Goal: Task Accomplishment & Management: Manage account settings

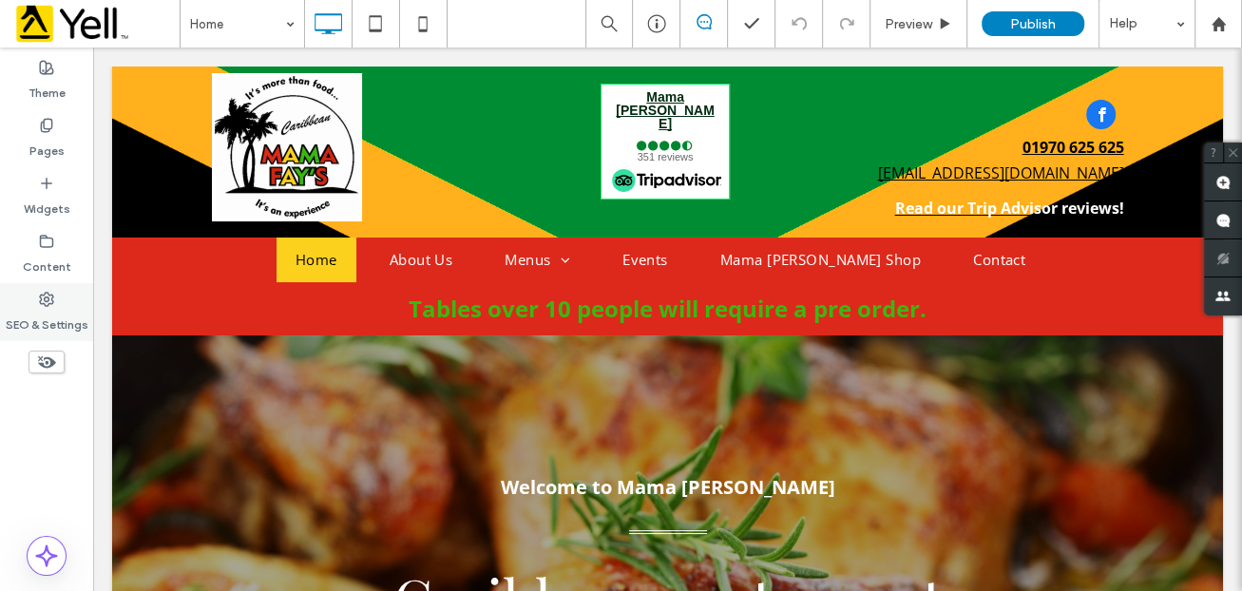
click at [45, 311] on label "SEO & Settings" at bounding box center [47, 320] width 83 height 27
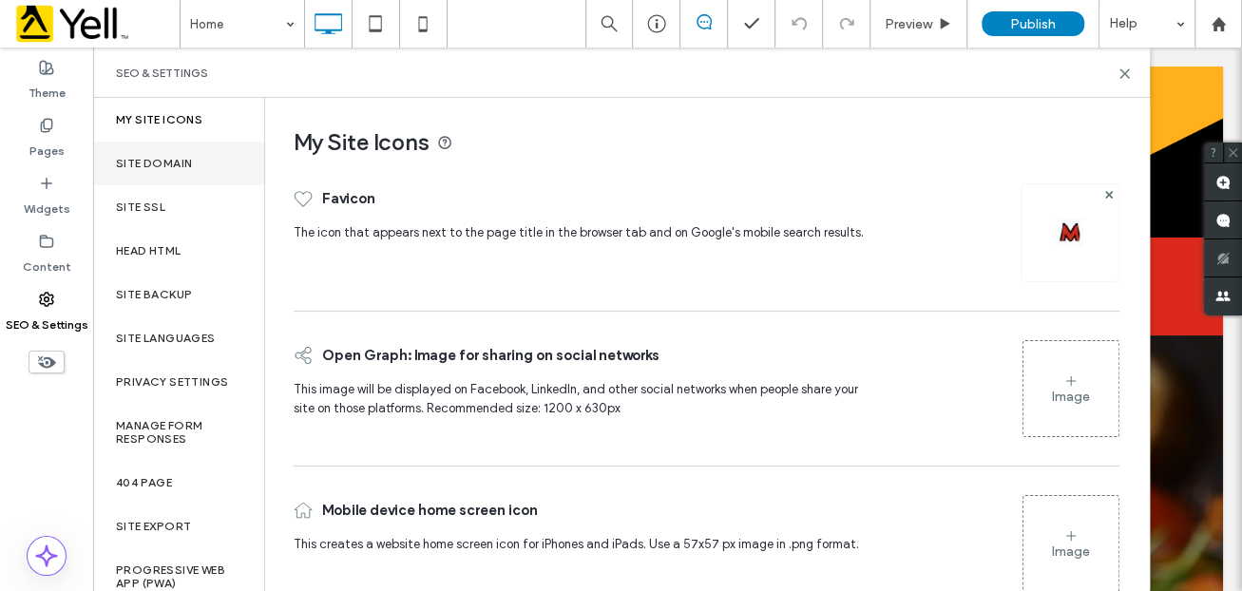
click at [158, 157] on label "Site Domain" at bounding box center [154, 163] width 76 height 13
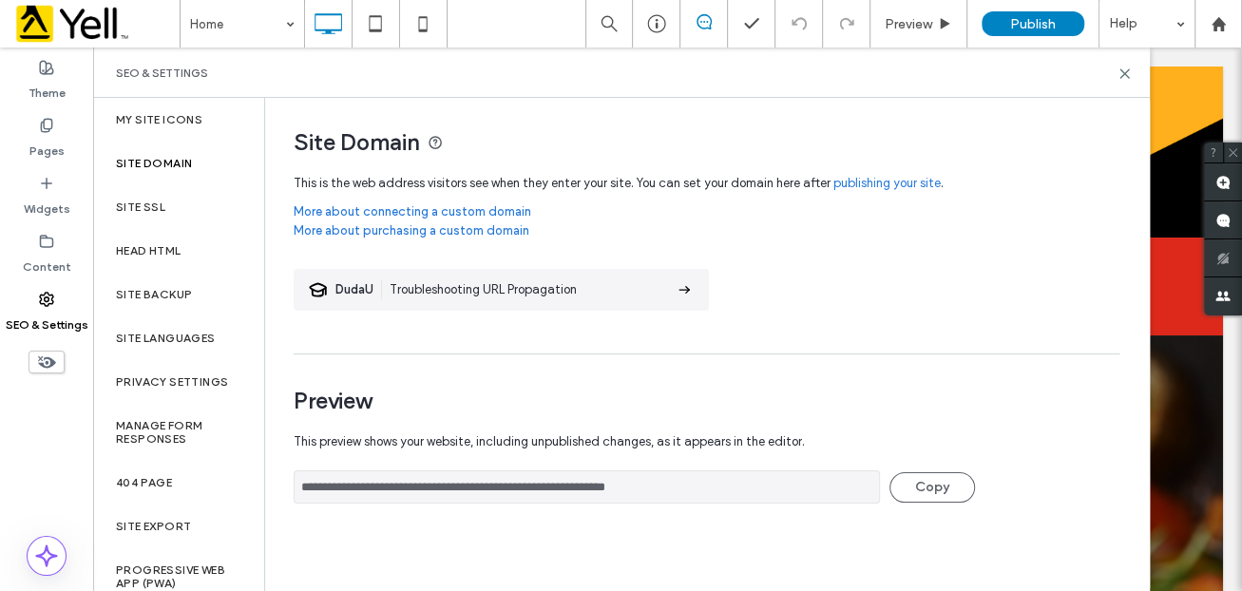
click at [155, 160] on label "Site Domain" at bounding box center [154, 163] width 76 height 13
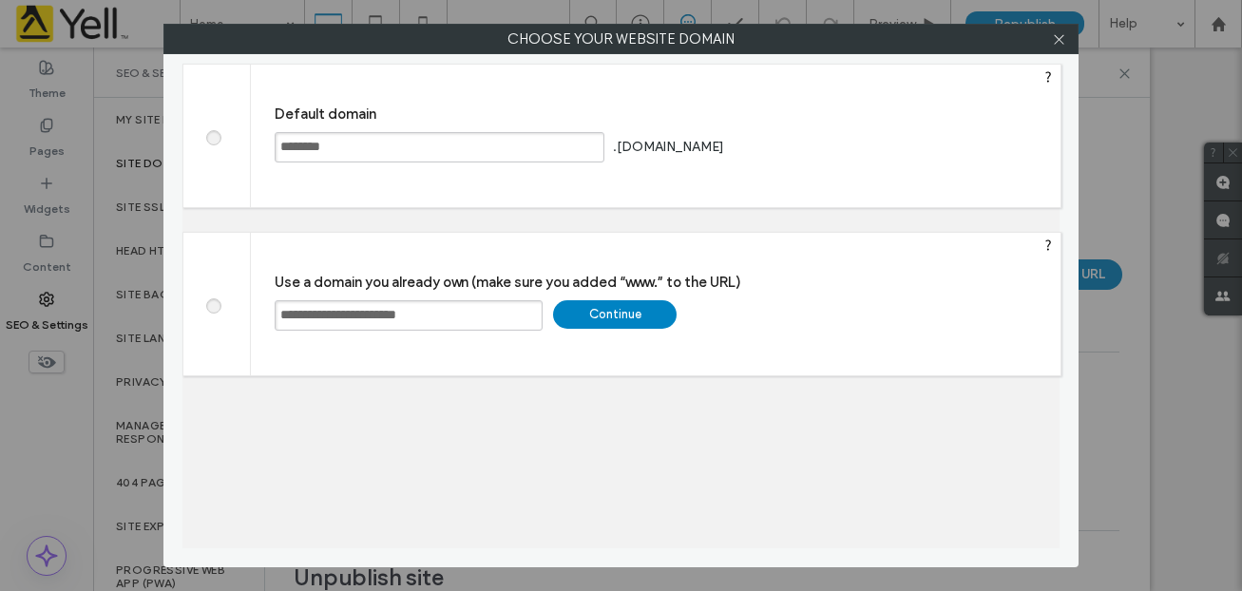
click at [266, 304] on div "**********" at bounding box center [656, 304] width 810 height 143
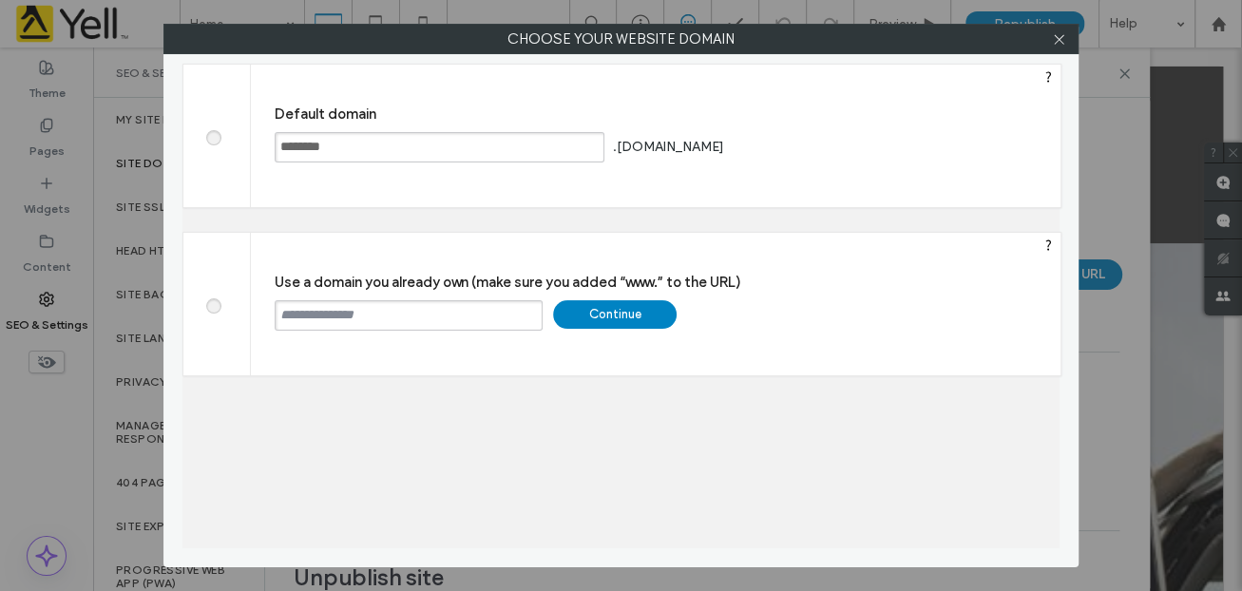
click at [658, 308] on div "Continue" at bounding box center [615, 314] width 124 height 29
click at [1060, 33] on icon at bounding box center [1059, 39] width 14 height 14
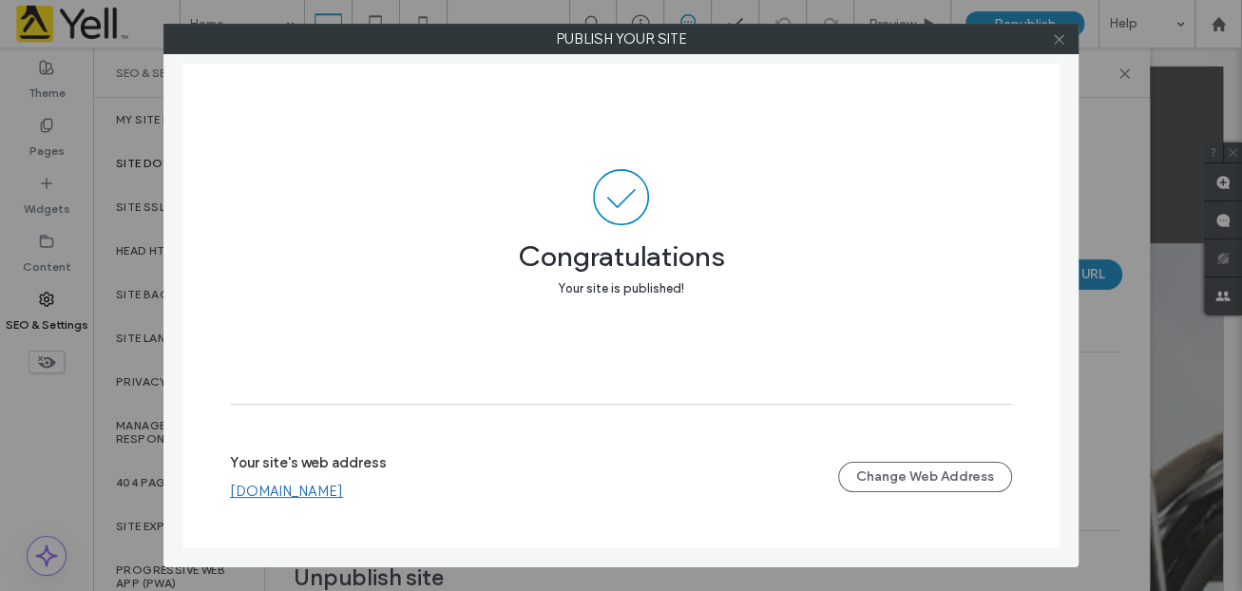
click at [1057, 33] on icon at bounding box center [1059, 39] width 14 height 14
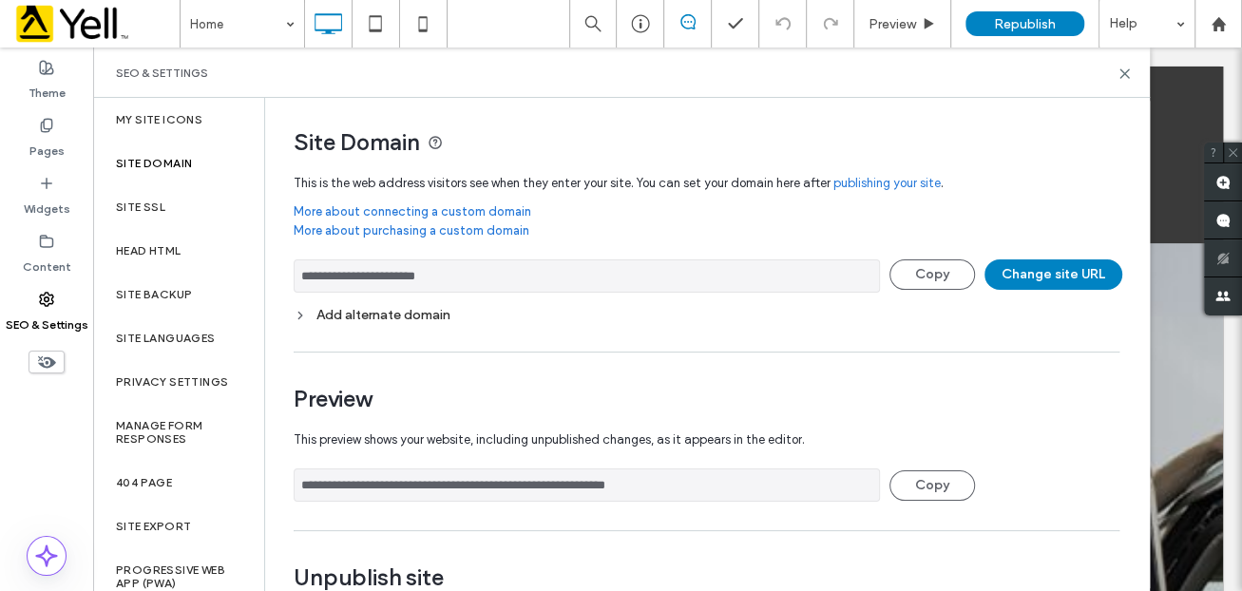
scroll to position [71, 0]
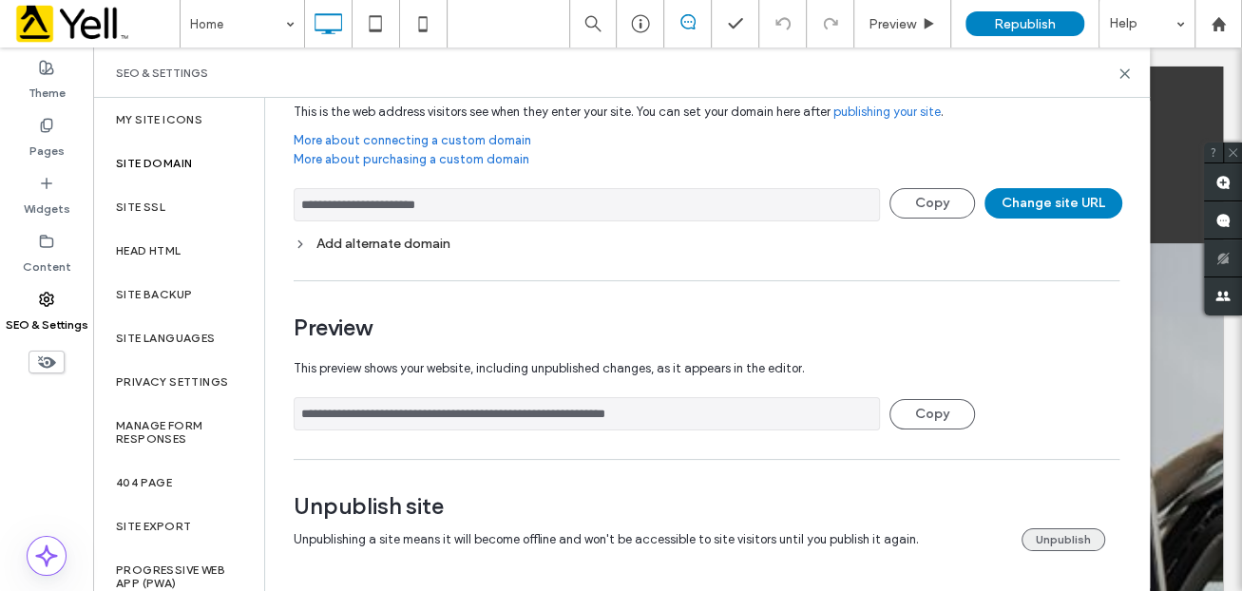
click at [1049, 536] on button "Unpublish" at bounding box center [1064, 539] width 84 height 23
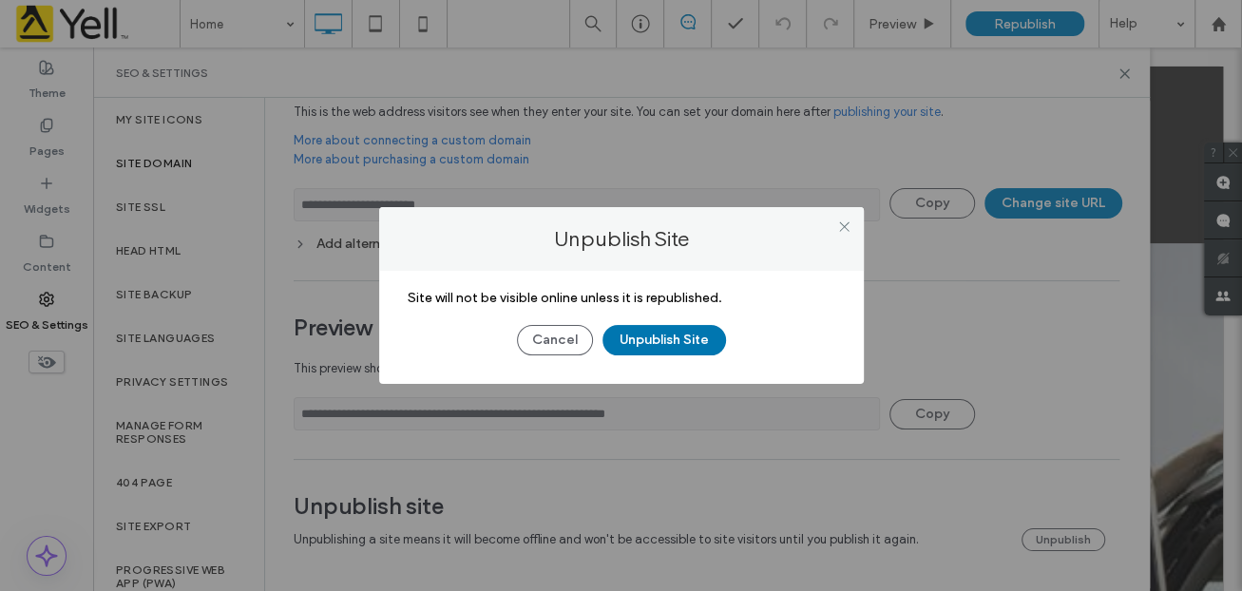
click at [655, 335] on button "Unpublish Site" at bounding box center [665, 340] width 124 height 30
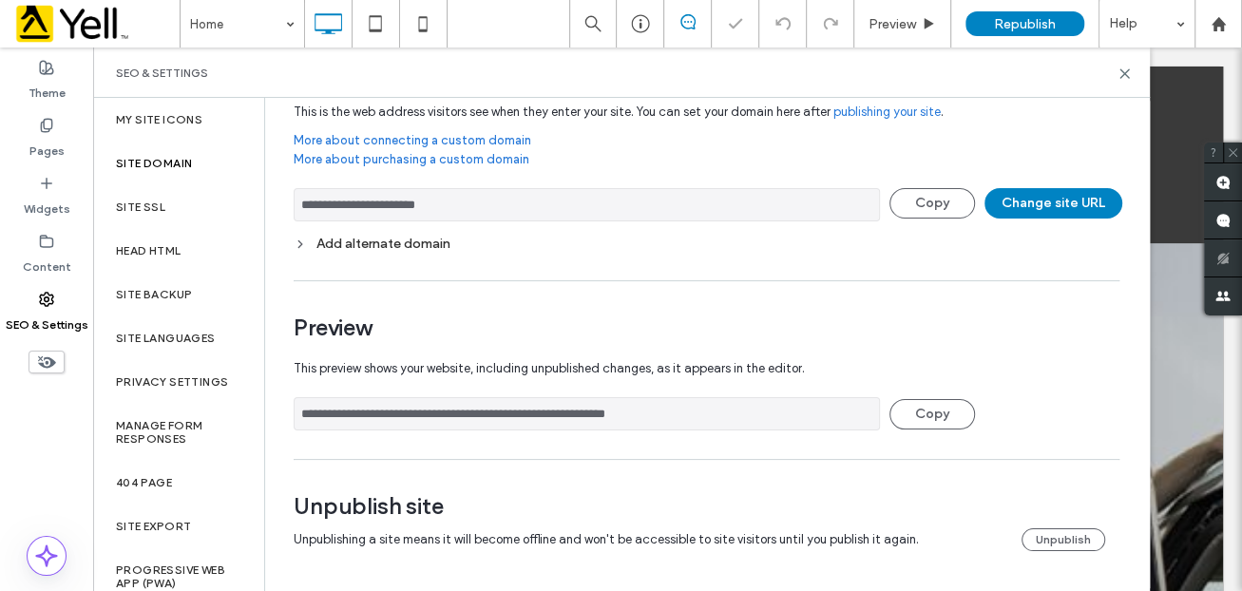
scroll to position [0, 0]
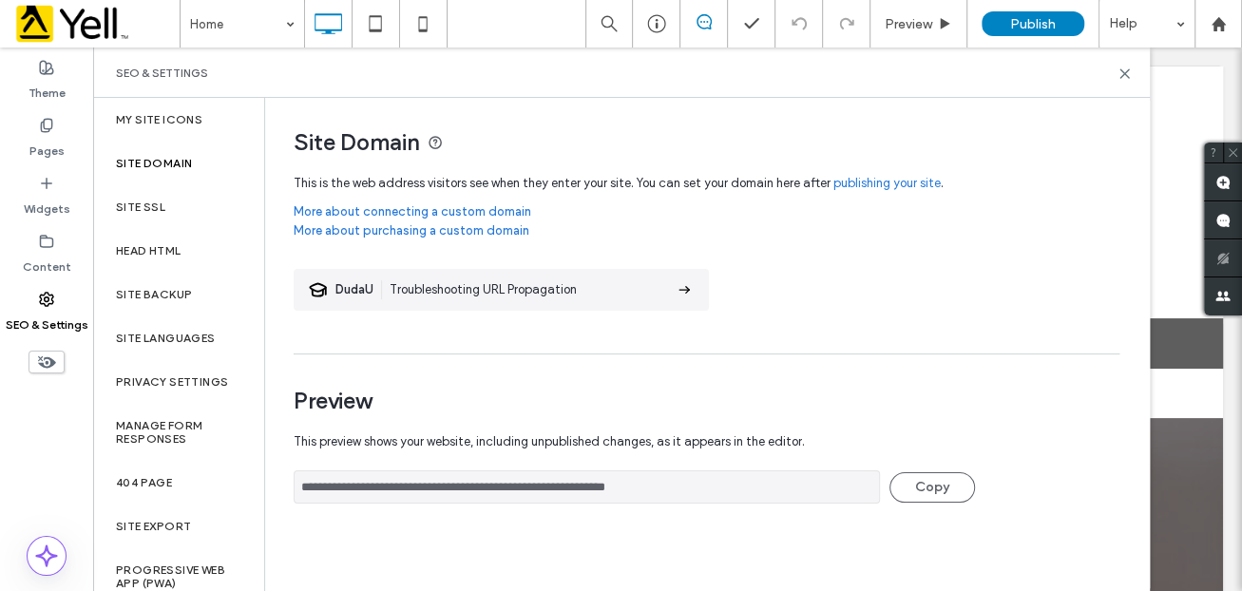
click at [163, 161] on label "Site Domain" at bounding box center [154, 163] width 76 height 13
click at [146, 201] on label "Site SSL" at bounding box center [140, 207] width 49 height 13
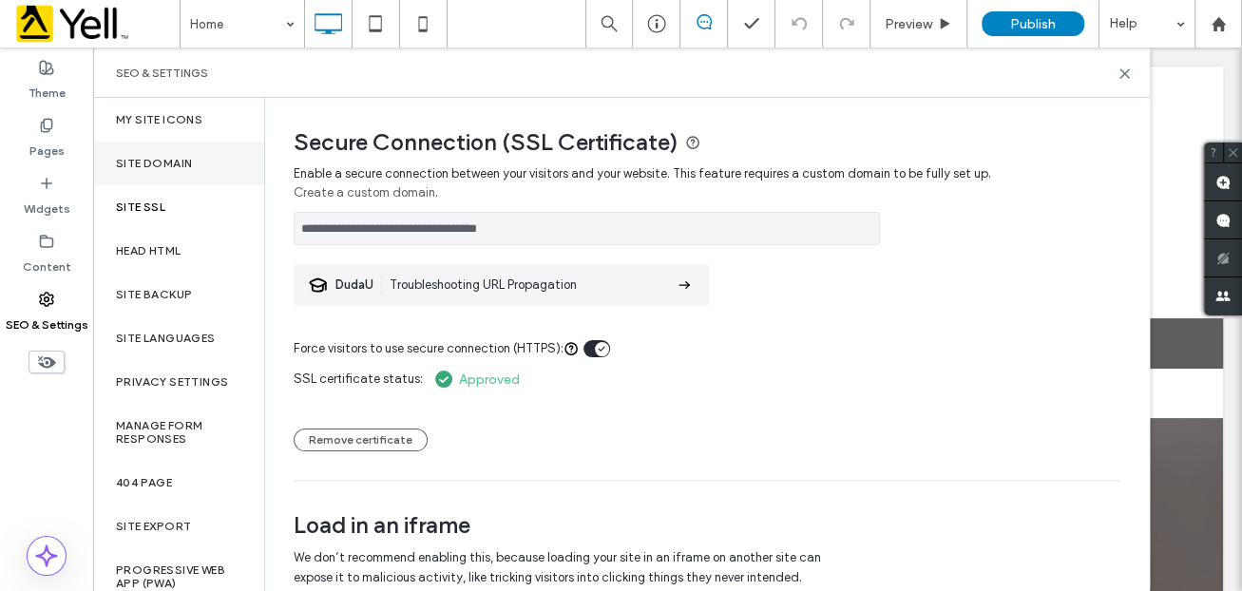
click at [151, 162] on label "Site Domain" at bounding box center [154, 163] width 76 height 13
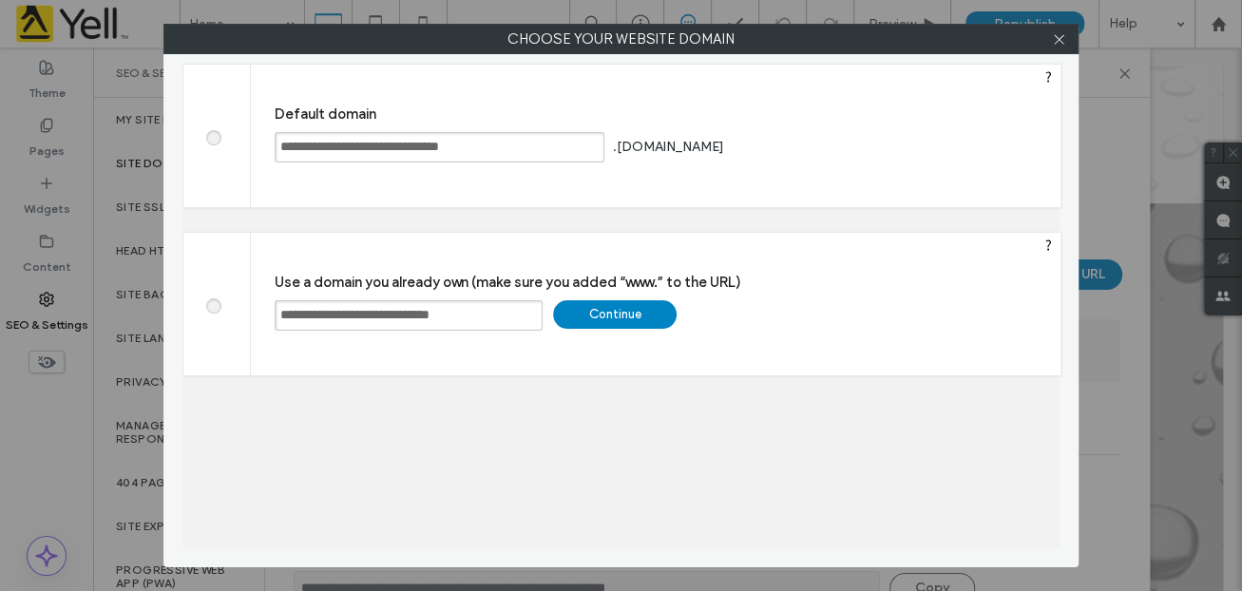
drag, startPoint x: 508, startPoint y: 310, endPoint x: 267, endPoint y: 295, distance: 241.9
click at [267, 295] on div "**********" at bounding box center [656, 304] width 810 height 143
drag, startPoint x: 513, startPoint y: 316, endPoint x: 266, endPoint y: 306, distance: 247.3
click at [266, 306] on div "**********" at bounding box center [656, 304] width 810 height 143
click at [641, 313] on div "Continue" at bounding box center [615, 314] width 124 height 29
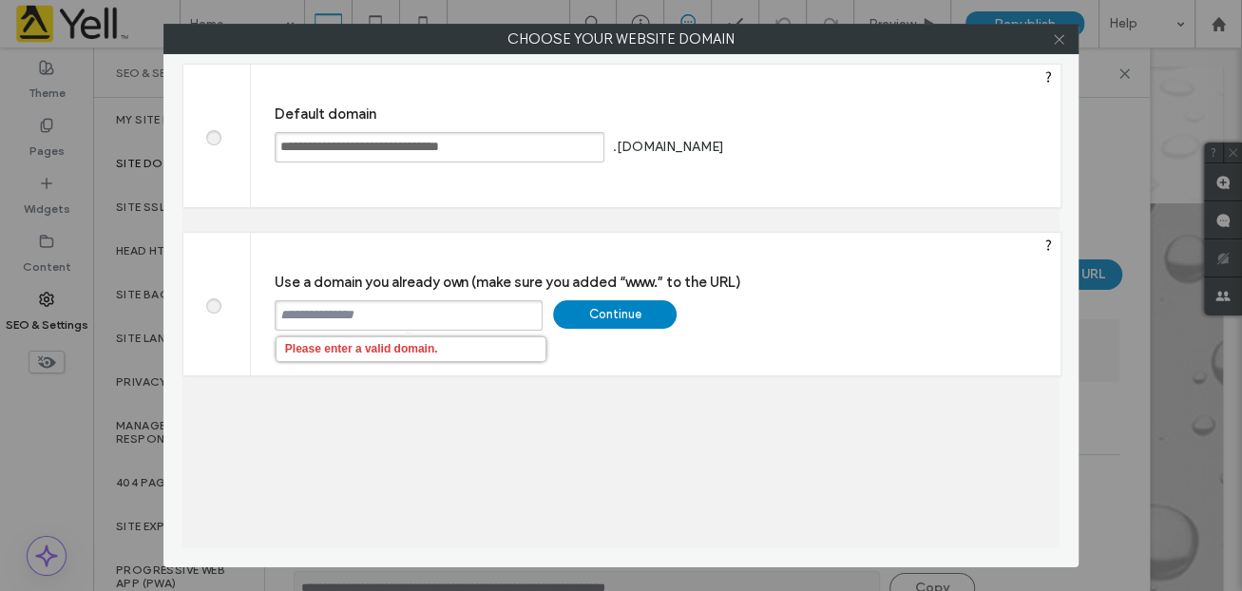
click at [1058, 38] on use at bounding box center [1059, 39] width 10 height 10
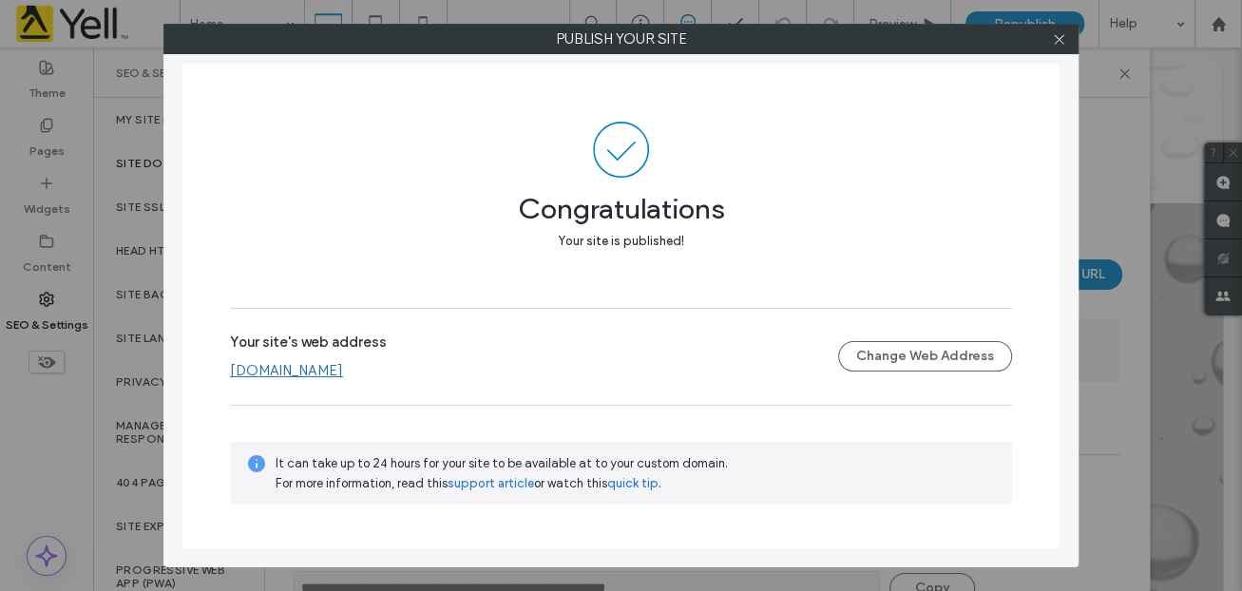
click at [1058, 38] on use at bounding box center [1059, 39] width 10 height 10
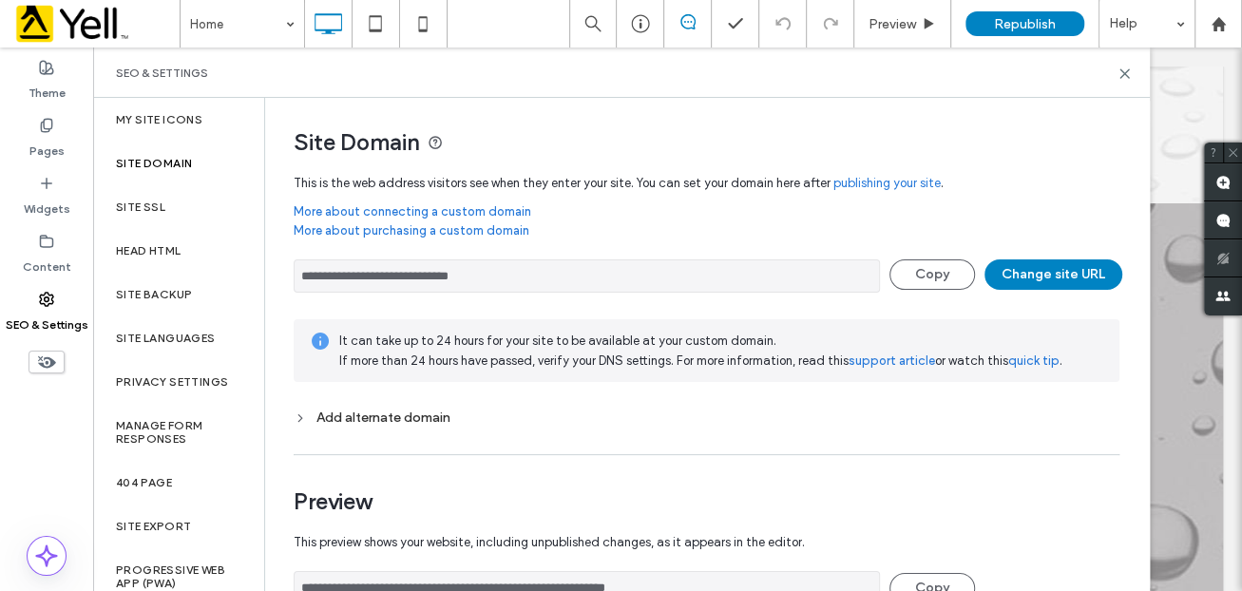
scroll to position [173, 0]
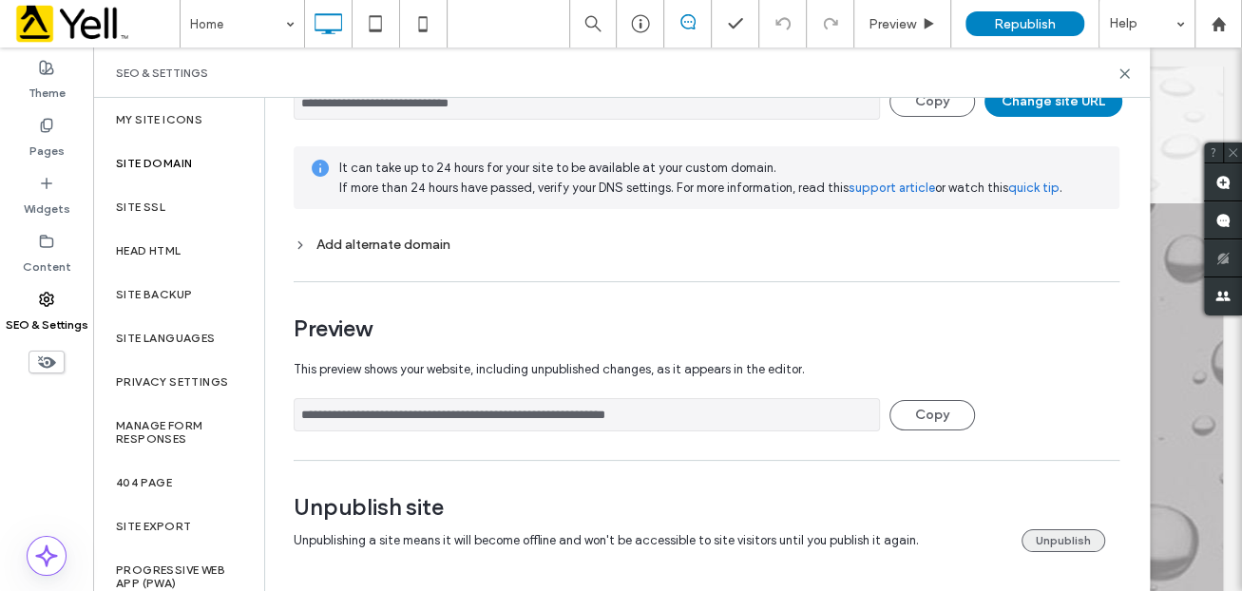
click at [1056, 542] on button "Unpublish" at bounding box center [1064, 540] width 84 height 23
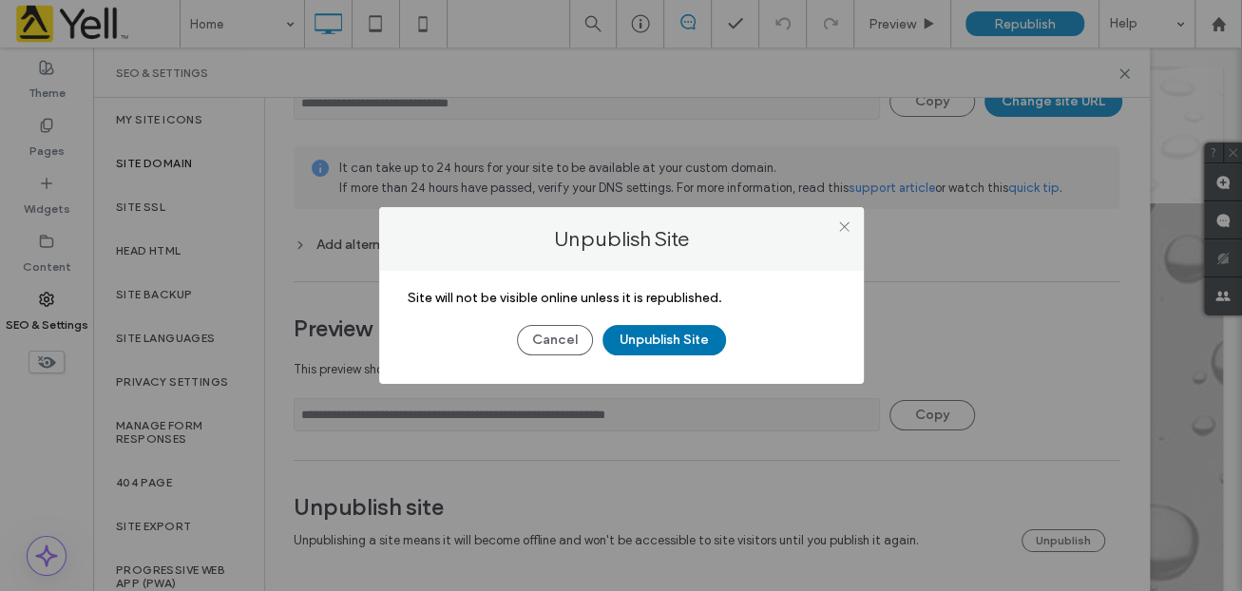
click at [694, 337] on button "Unpublish Site" at bounding box center [665, 340] width 124 height 30
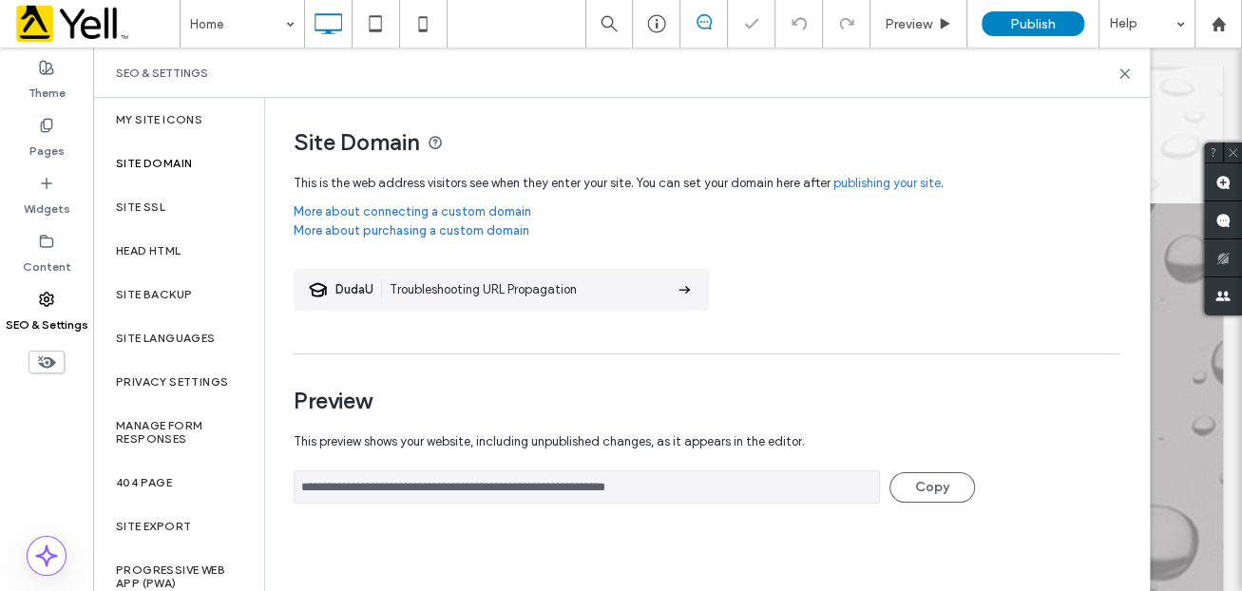
scroll to position [0, 0]
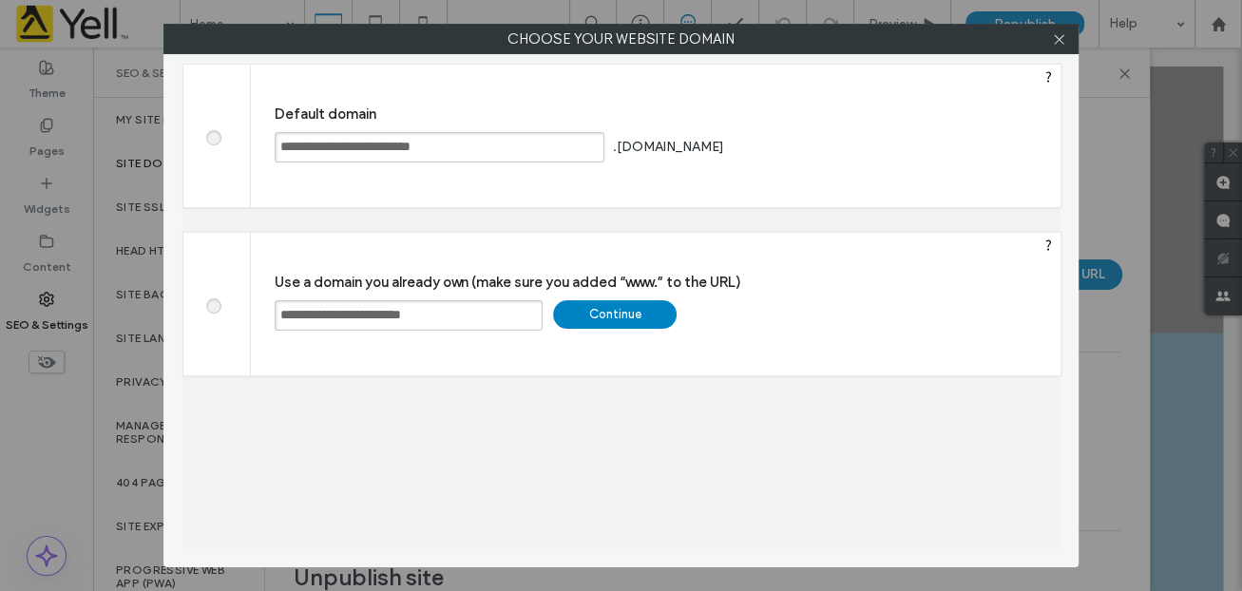
drag, startPoint x: 475, startPoint y: 316, endPoint x: 258, endPoint y: 299, distance: 217.3
click at [258, 299] on div "**********" at bounding box center [656, 304] width 810 height 143
click at [620, 313] on div "Continue" at bounding box center [615, 314] width 124 height 29
click at [1061, 38] on icon at bounding box center [1059, 39] width 14 height 14
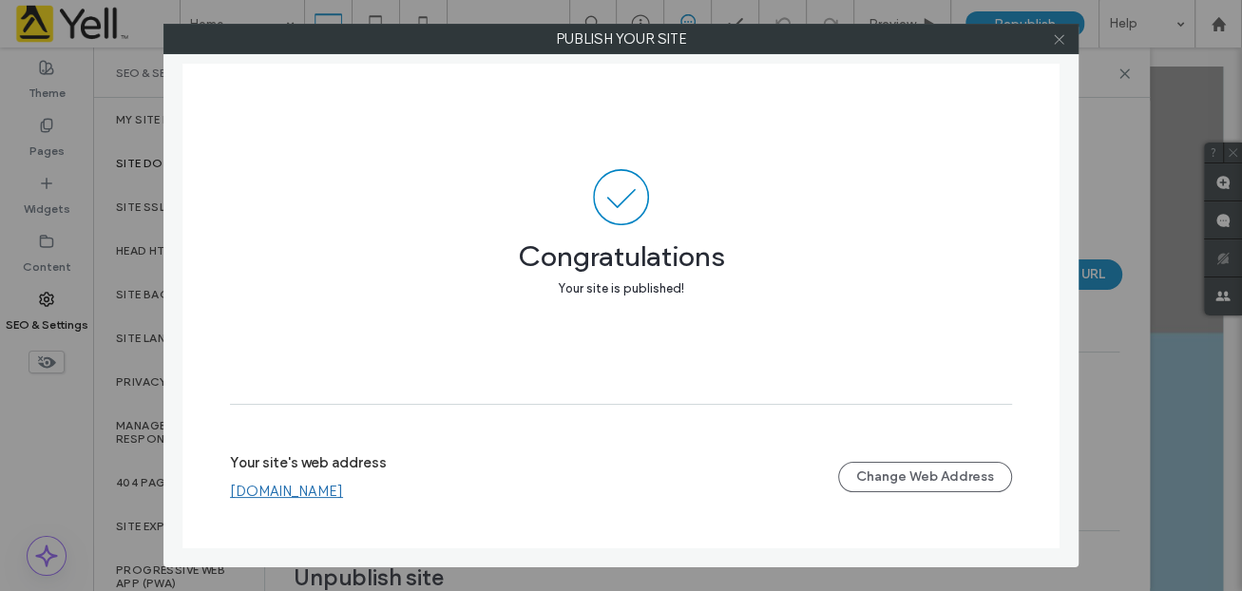
click at [1053, 34] on icon at bounding box center [1059, 39] width 14 height 14
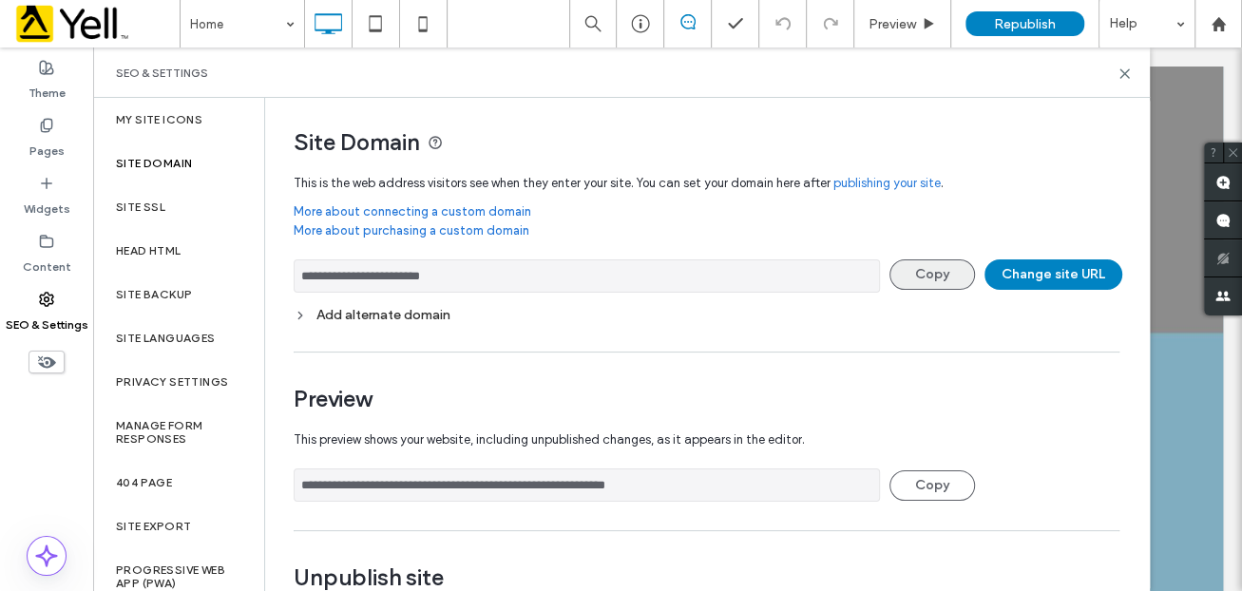
scroll to position [71, 0]
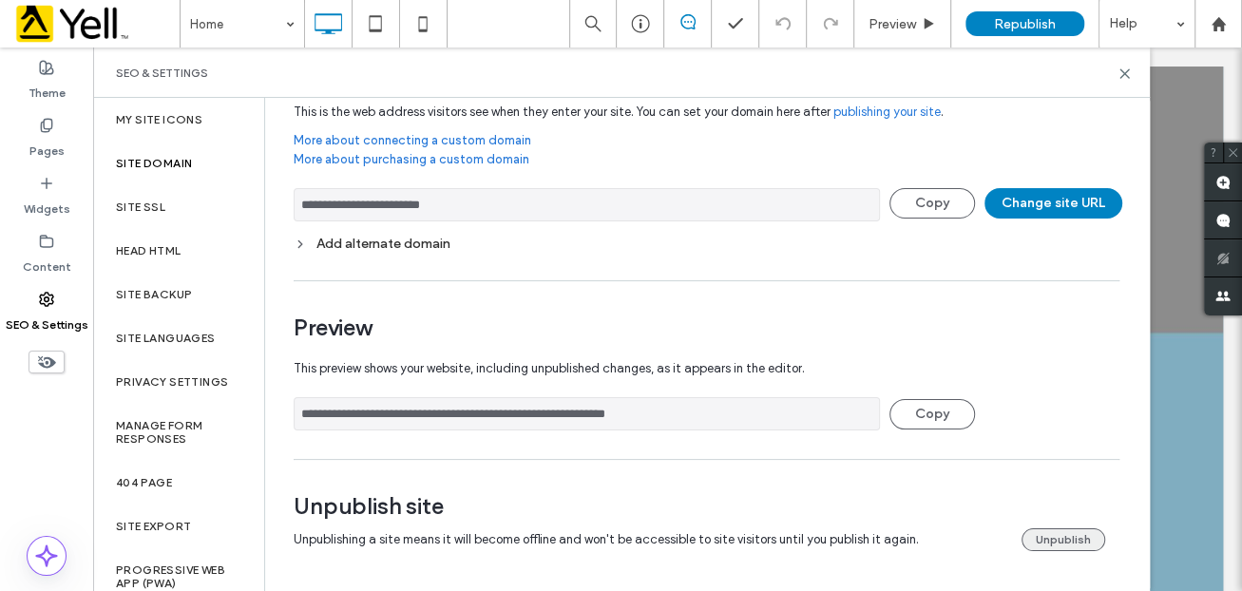
click at [1038, 532] on button "Unpublish" at bounding box center [1064, 539] width 84 height 23
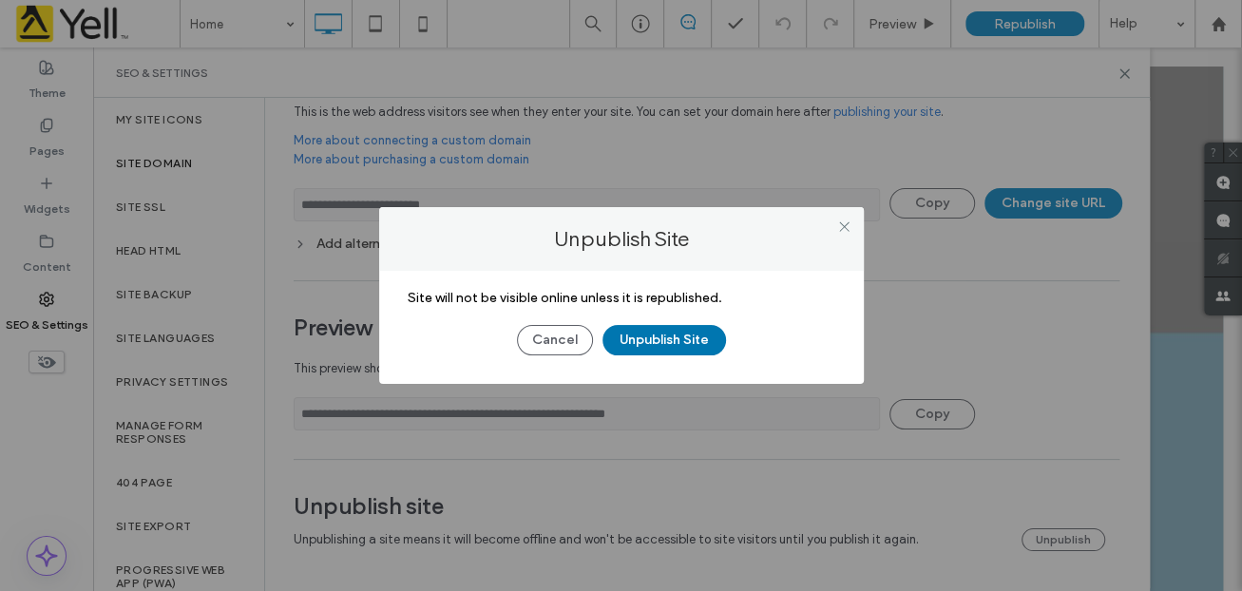
click at [675, 343] on button "Unpublish Site" at bounding box center [665, 340] width 124 height 30
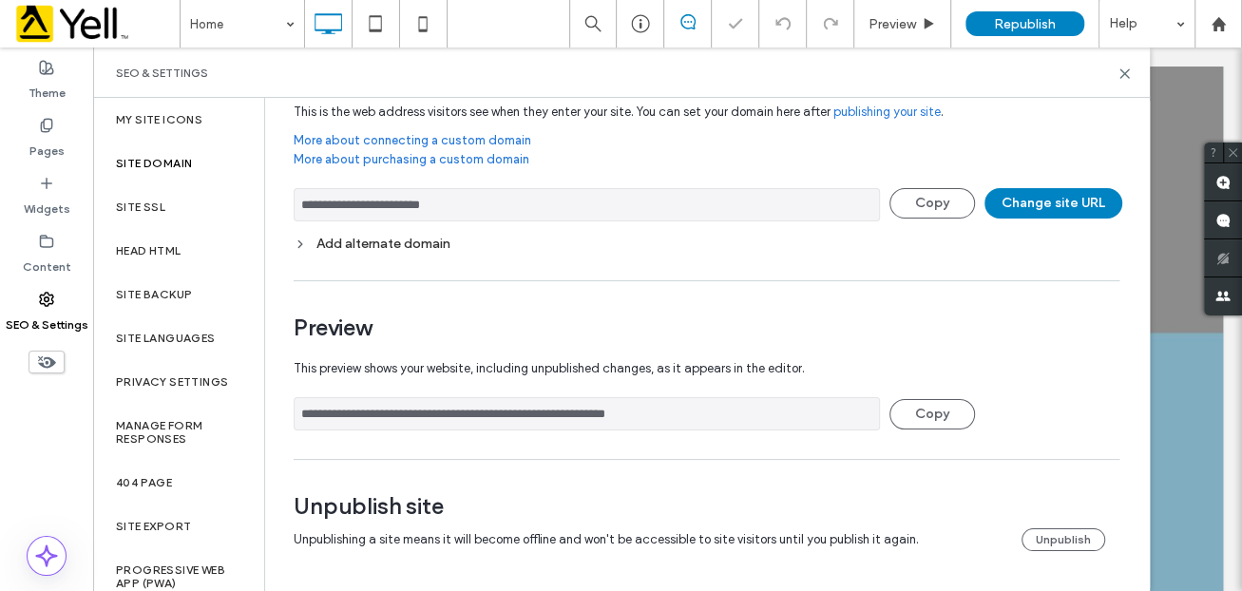
scroll to position [0, 0]
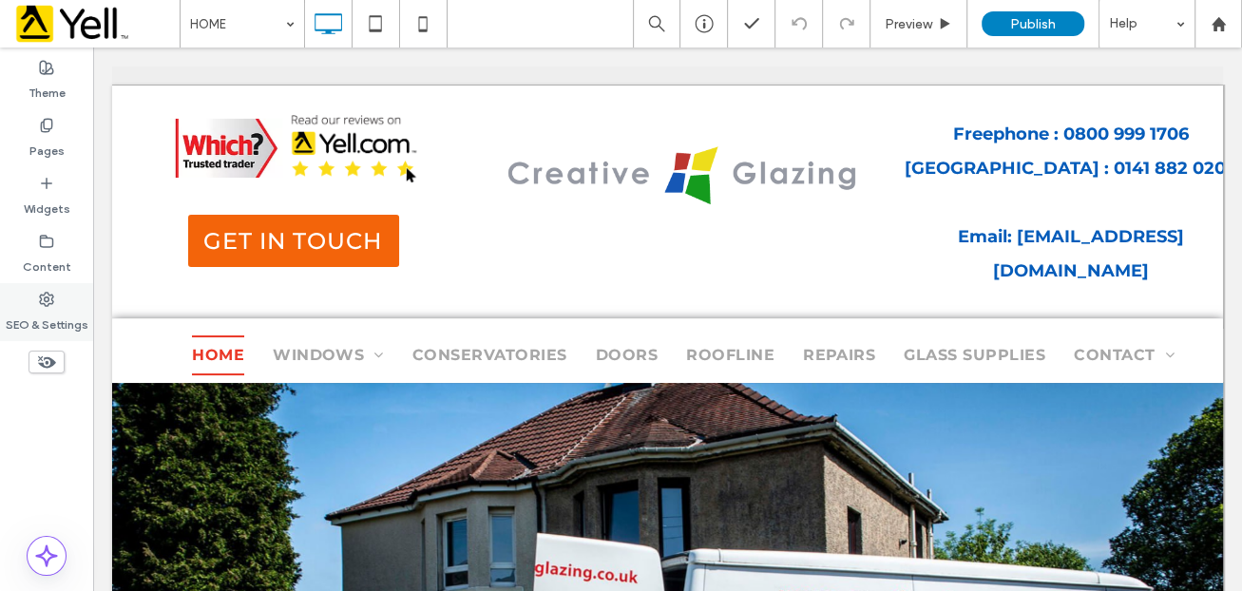
click at [59, 315] on label "SEO & Settings" at bounding box center [47, 320] width 83 height 27
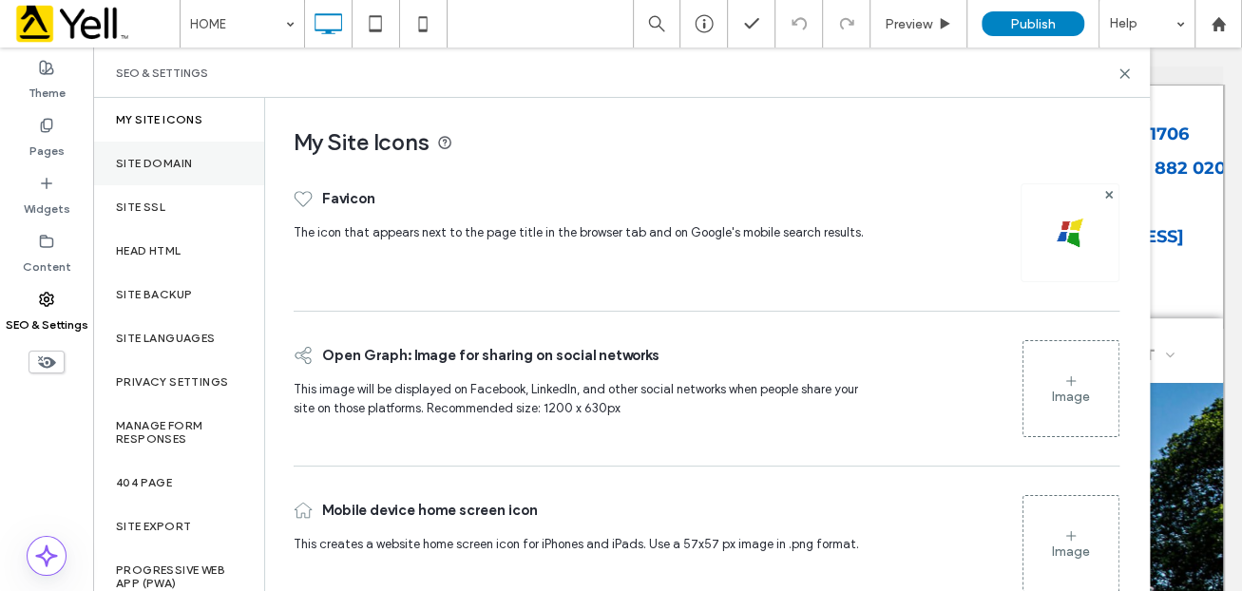
click at [188, 163] on label "Site Domain" at bounding box center [154, 163] width 76 height 13
